Goal: Communication & Community: Answer question/provide support

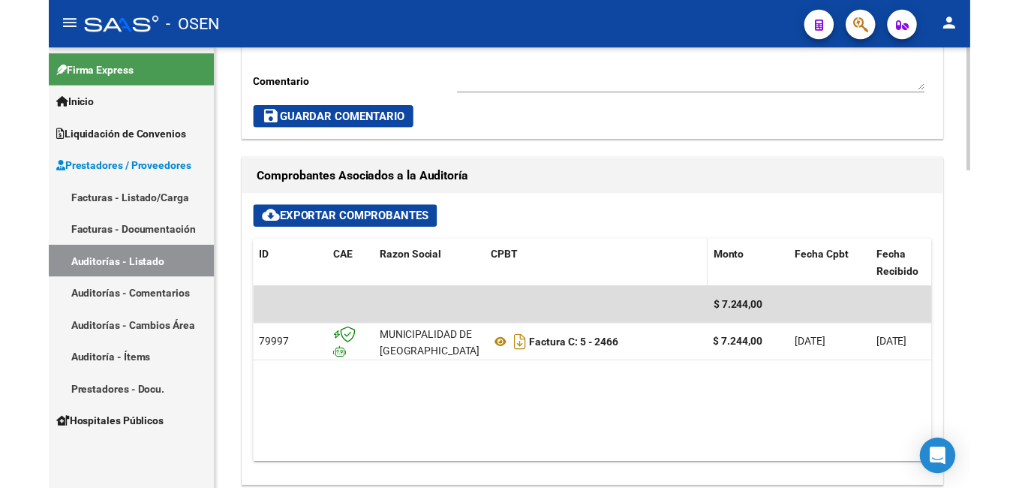
scroll to position [600, 0]
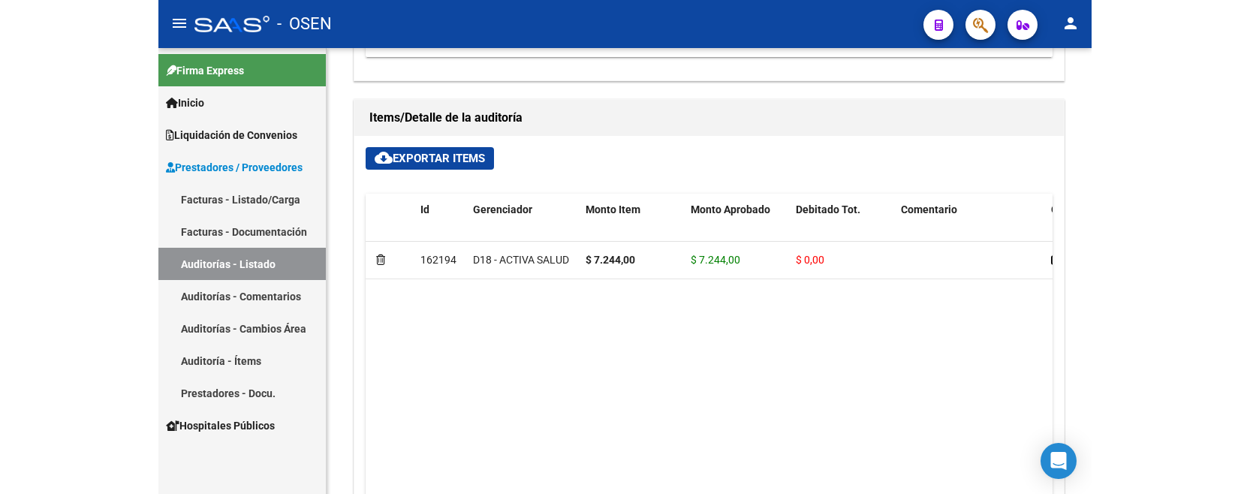
scroll to position [995, 0]
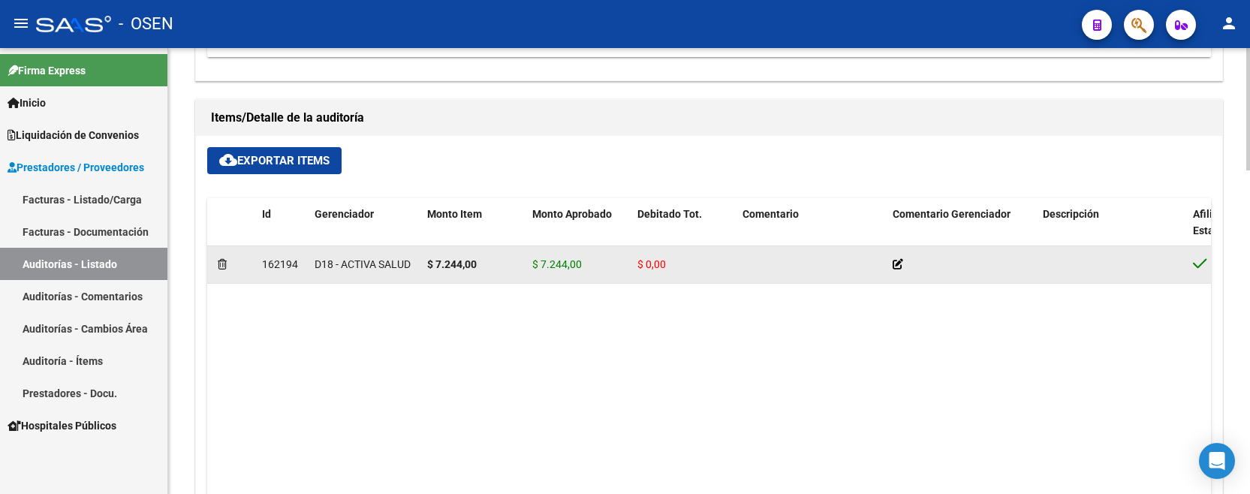
click at [564, 275] on datatable-body-cell "$ 7.244,00" at bounding box center [578, 264] width 105 height 37
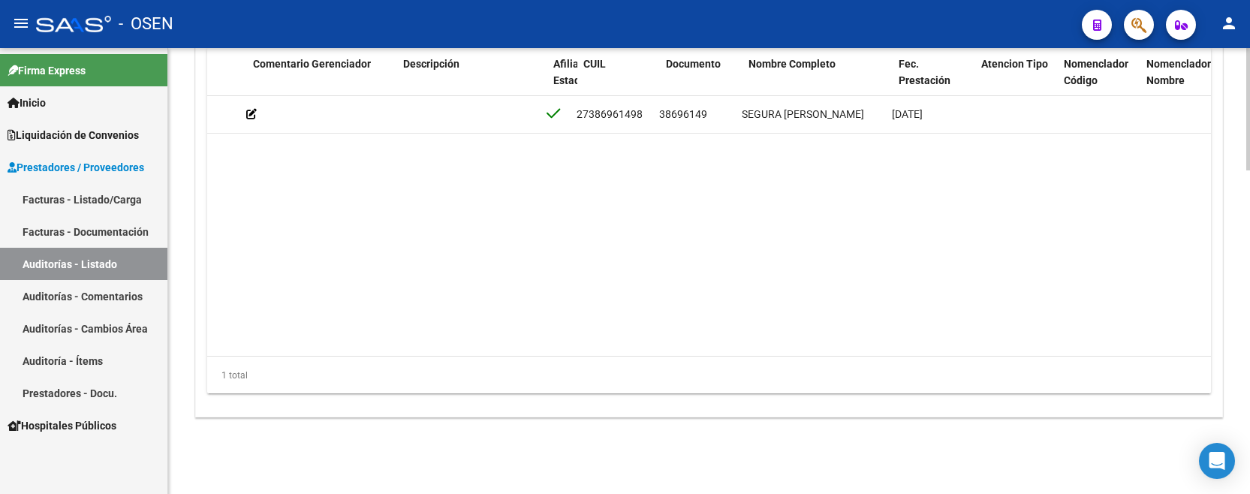
scroll to position [0, 560]
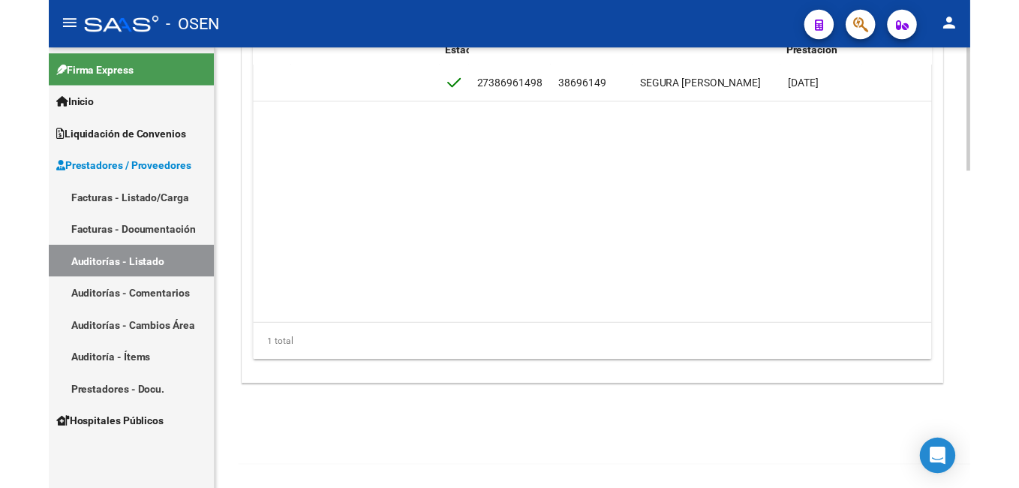
scroll to position [0, 791]
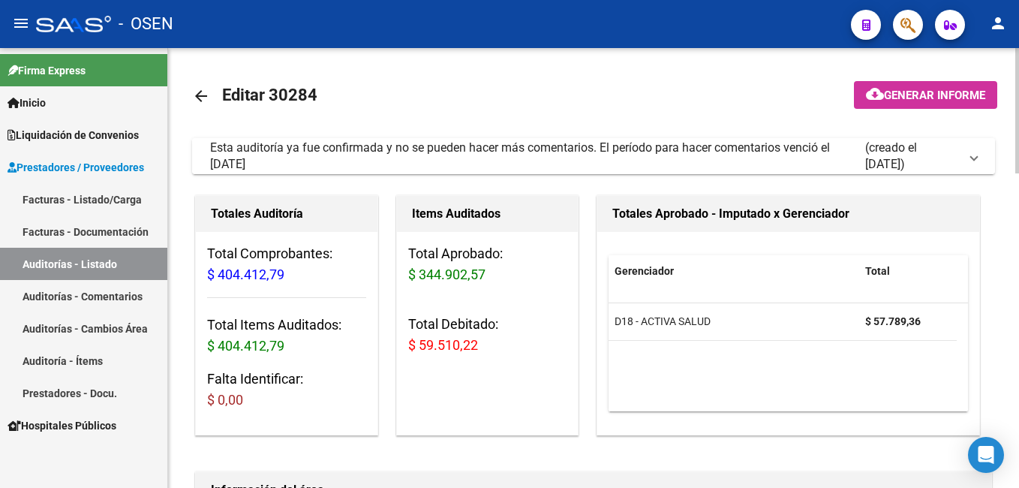
click at [873, 167] on span "(creado el 13/08/2025)" at bounding box center [912, 156] width 94 height 33
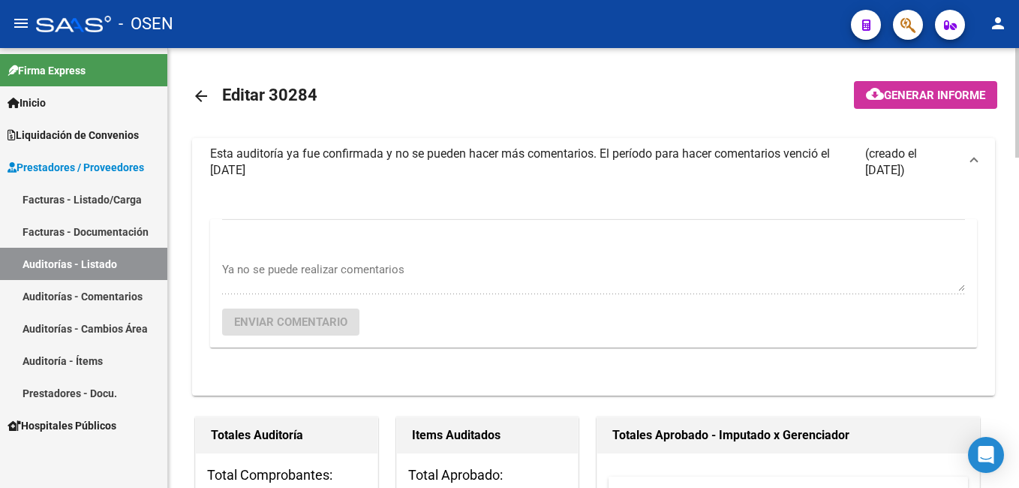
click at [337, 224] on div "Ya no se puede realizar comentarios Enviar comentario" at bounding box center [593, 283] width 743 height 128
click at [339, 226] on div "Ya no se puede realizar comentarios Enviar comentario" at bounding box center [593, 283] width 743 height 128
drag, startPoint x: 341, startPoint y: 226, endPoint x: 375, endPoint y: 296, distance: 78.2
click at [341, 227] on div "Ya no se puede realizar comentarios Enviar comentario" at bounding box center [593, 283] width 743 height 128
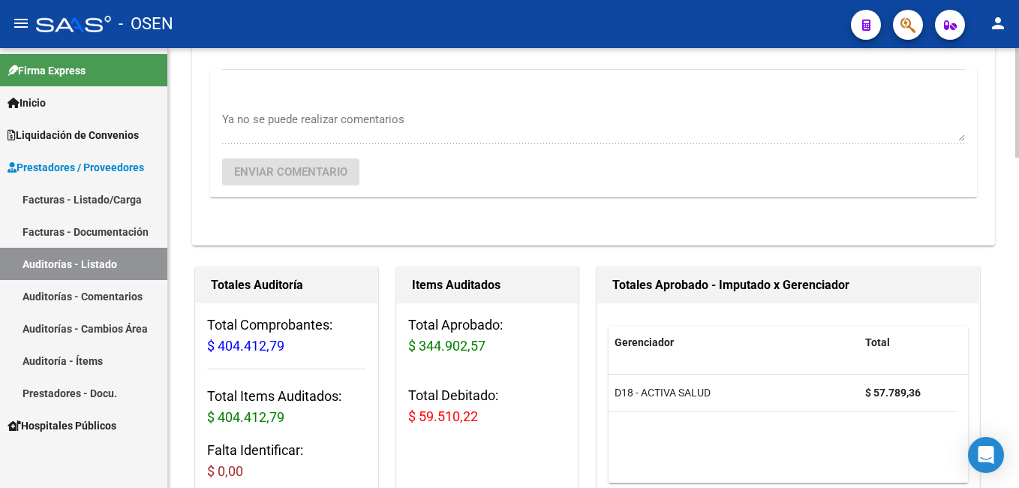
drag, startPoint x: 314, startPoint y: 44, endPoint x: 317, endPoint y: 72, distance: 27.9
click at [317, 72] on div "menu - OSEN person Firma Express Inicio Instructivos Contacto OS Liquidación de…" at bounding box center [509, 244] width 1019 height 488
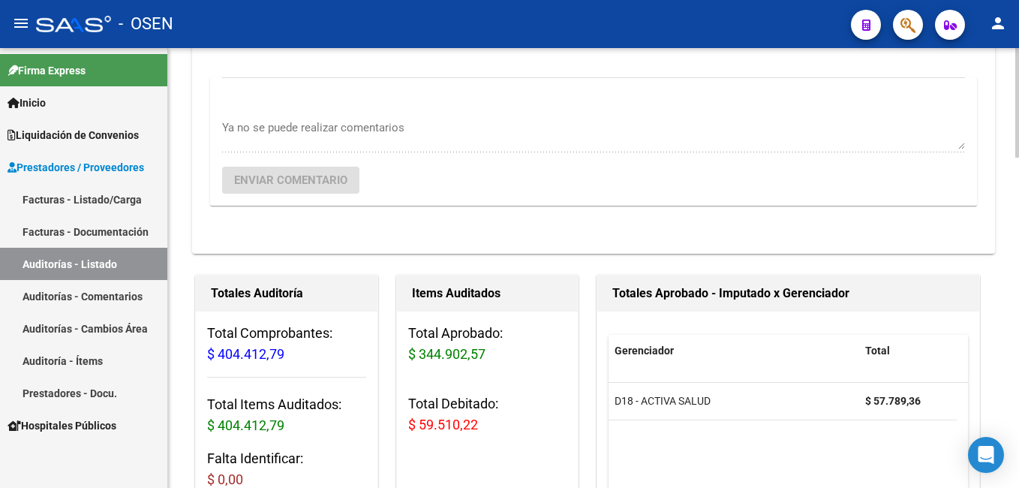
drag, startPoint x: 317, startPoint y: 72, endPoint x: 310, endPoint y: 89, distance: 17.8
click at [310, 89] on div "Ya no se puede realizar comentarios Enviar comentario" at bounding box center [593, 141] width 743 height 128
click at [269, 98] on div "Ya no se puede realizar comentarios Enviar comentario" at bounding box center [593, 141] width 743 height 128
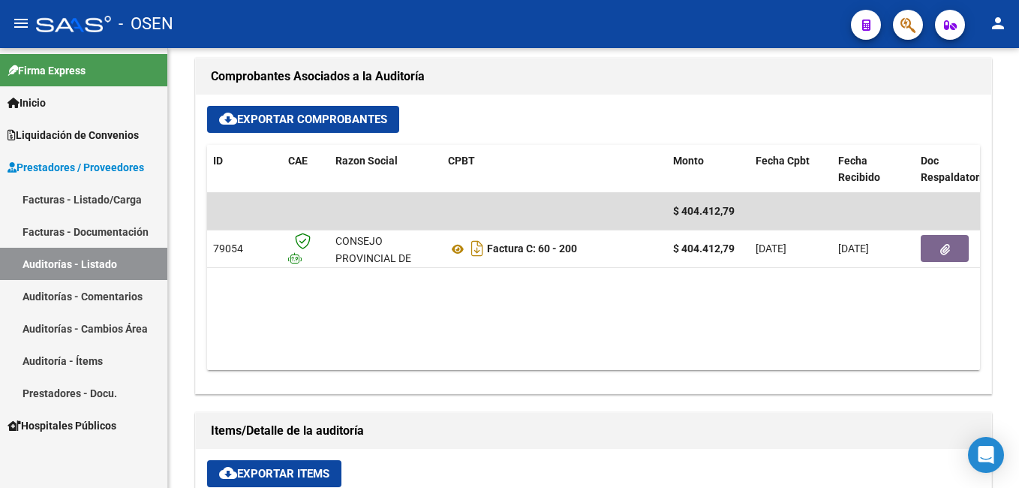
scroll to position [727, 0]
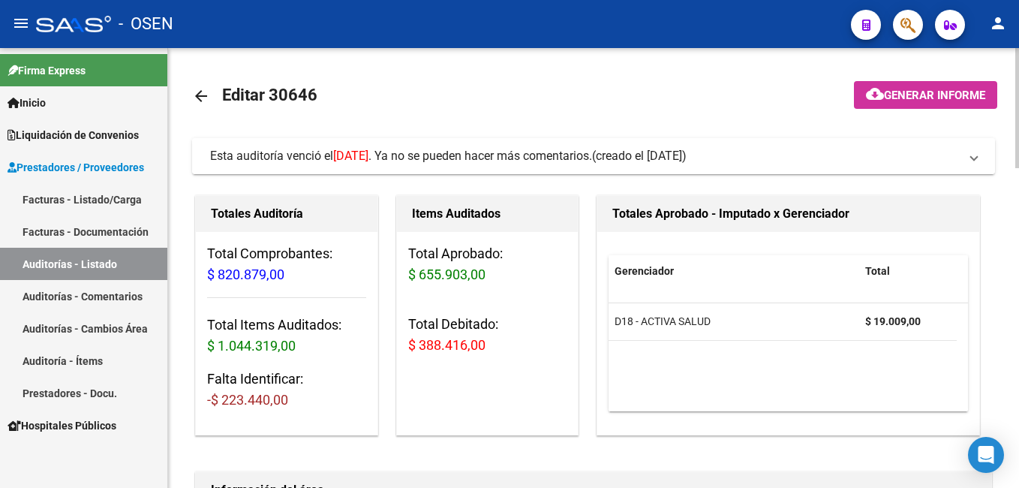
click at [969, 159] on span "Esta auditoría venció el [DATE] . Ya no se pueden hacer más comentarios. (cread…" at bounding box center [590, 156] width 761 height 17
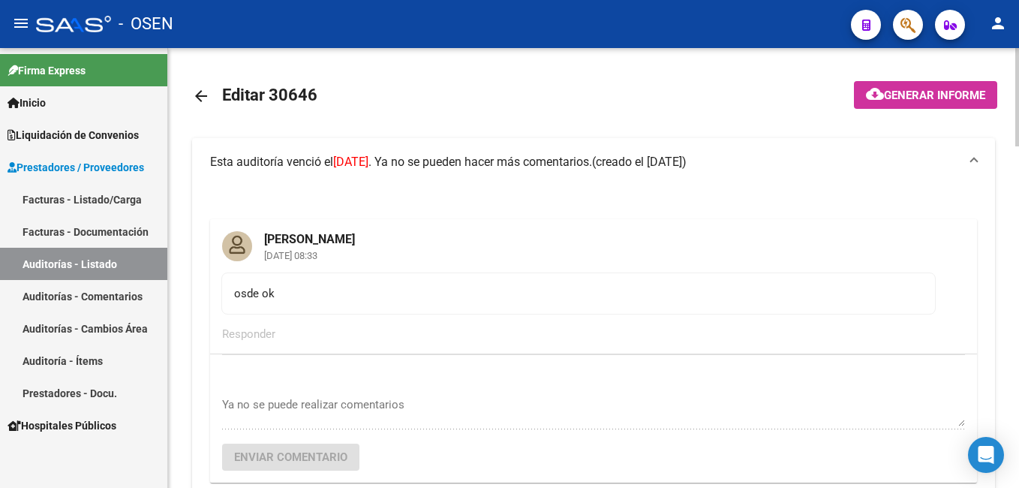
click at [316, 335] on mat-card-actions "Responder" at bounding box center [593, 334] width 767 height 39
click at [315, 329] on mat-card-actions "Responder" at bounding box center [593, 334] width 767 height 39
click at [286, 337] on mat-card-actions "Responder" at bounding box center [593, 334] width 767 height 39
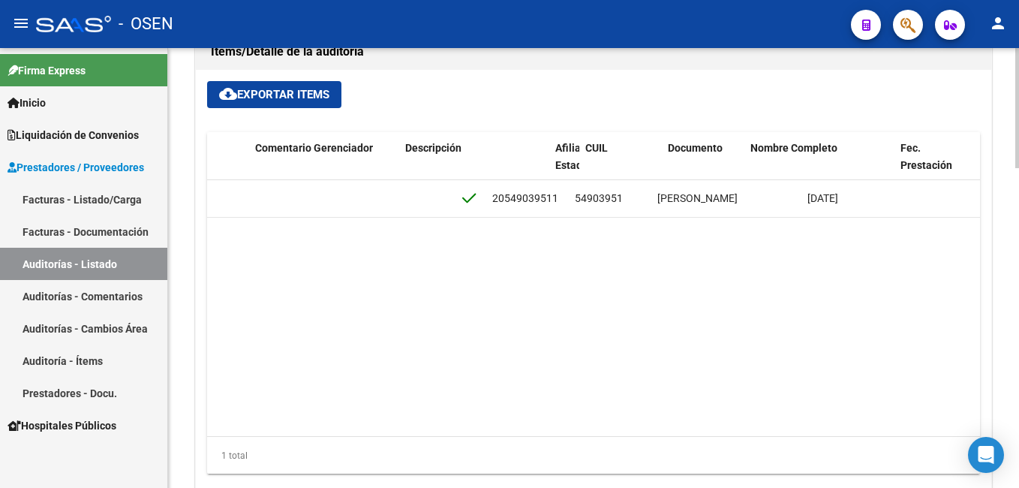
scroll to position [0, 756]
